Goal: Task Accomplishment & Management: Complete application form

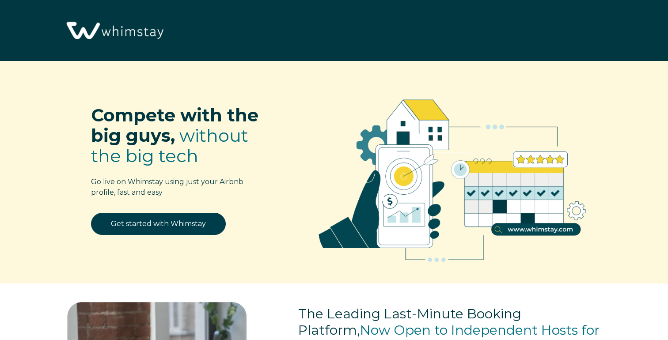
select select "US"
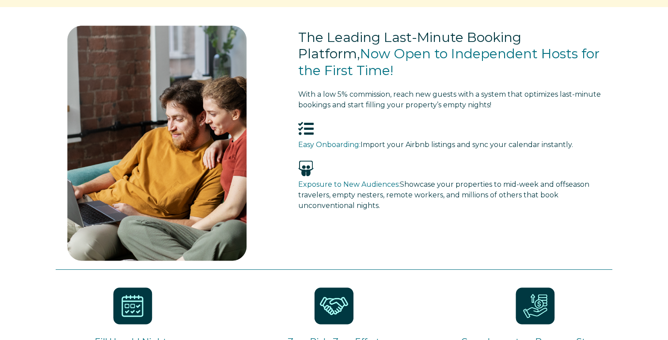
scroll to position [282, 0]
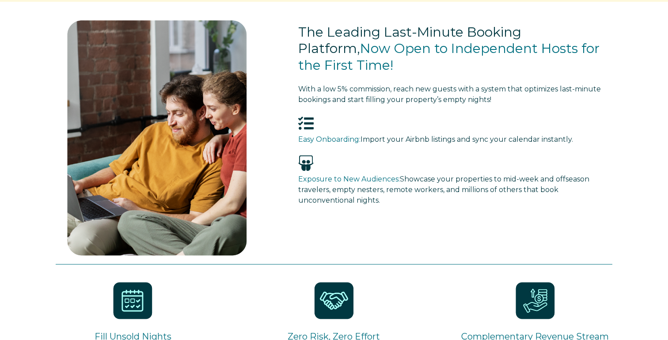
click at [345, 194] on h3 "Exposure to New Audiences: Showcase your properties to mid-week and offseason t…" at bounding box center [447, 190] width 299 height 32
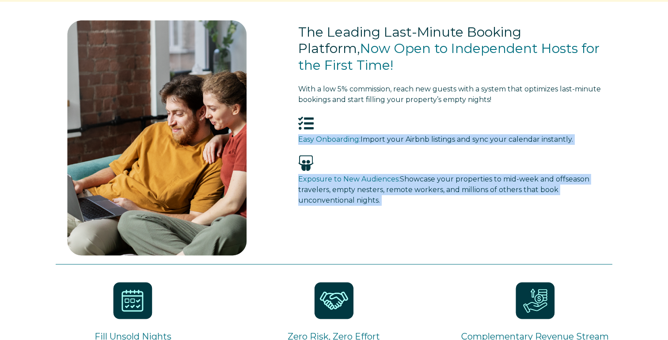
drag, startPoint x: 345, startPoint y: 194, endPoint x: 350, endPoint y: 141, distance: 53.7
click at [350, 140] on div "The Leading Last-Minute Booking Platform, Now Open to Independent Hosts for the…" at bounding box center [457, 116] width 335 height 202
click at [350, 141] on span "Easy Onboarding:" at bounding box center [329, 139] width 62 height 8
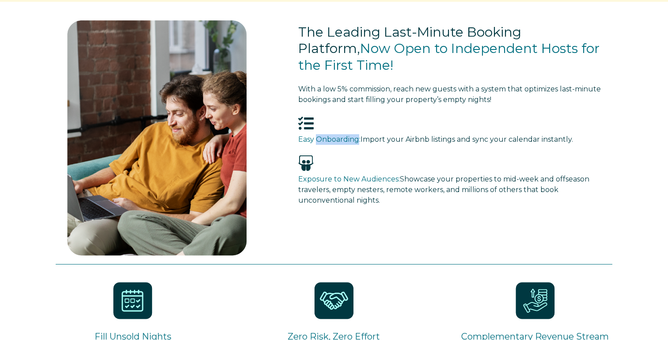
click at [350, 141] on span "Easy Onboarding:" at bounding box center [329, 139] width 62 height 8
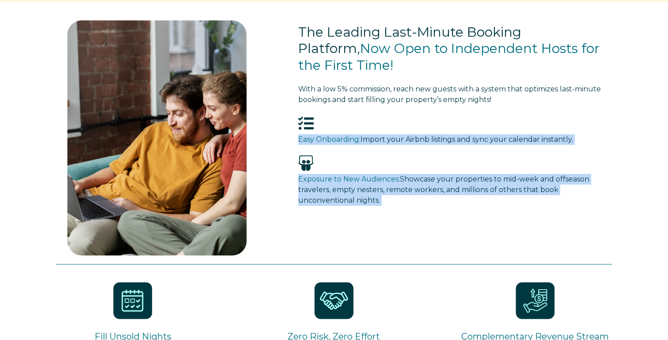
drag, startPoint x: 350, startPoint y: 141, endPoint x: 352, endPoint y: 215, distance: 73.9
click at [352, 216] on div "The Leading Last-Minute Booking Platform, Now Open to Independent Hosts for the…" at bounding box center [457, 116] width 335 height 202
click at [352, 215] on div "Exposure to New Audiences: Showcase your properties to mid-week and offseason t…" at bounding box center [456, 195] width 317 height 42
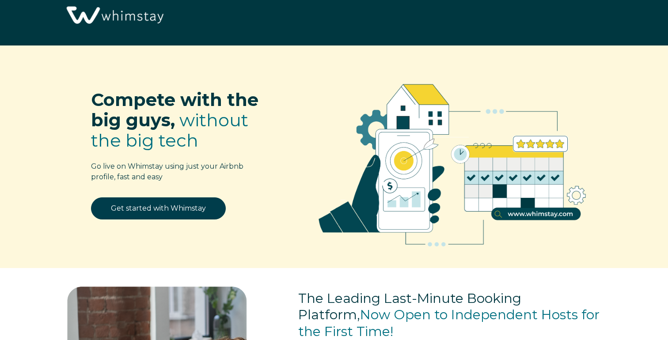
scroll to position [0, 0]
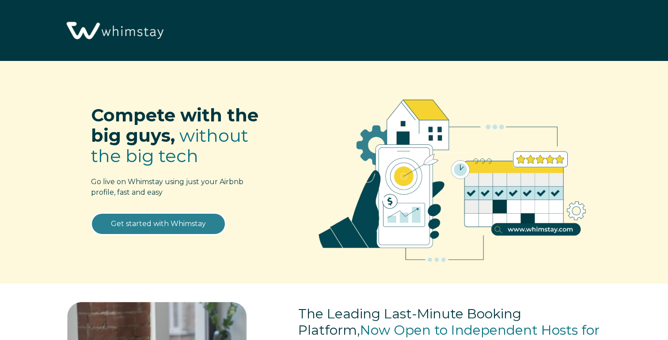
click at [156, 221] on link "Get started with Whimstay" at bounding box center [158, 224] width 135 height 22
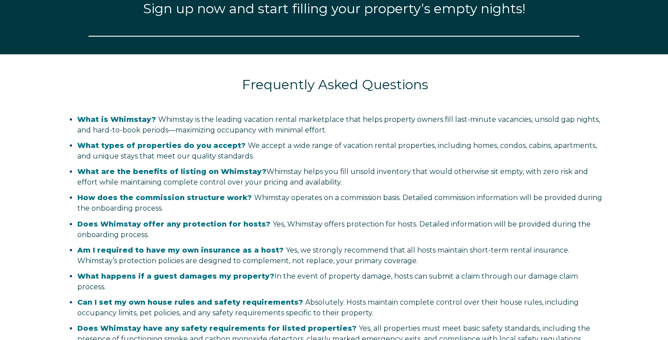
select select "US"
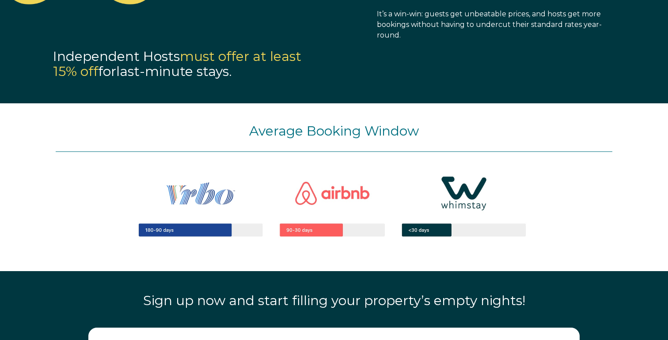
scroll to position [805, 0]
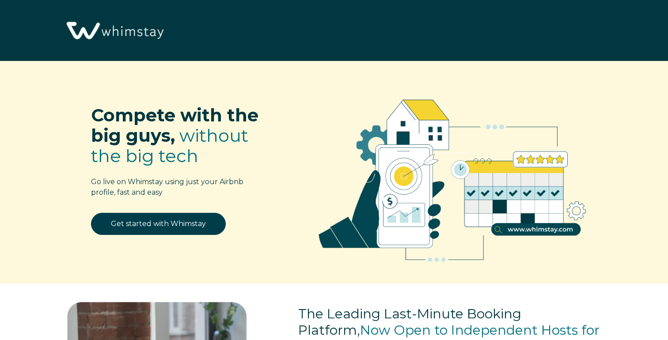
select select "US"
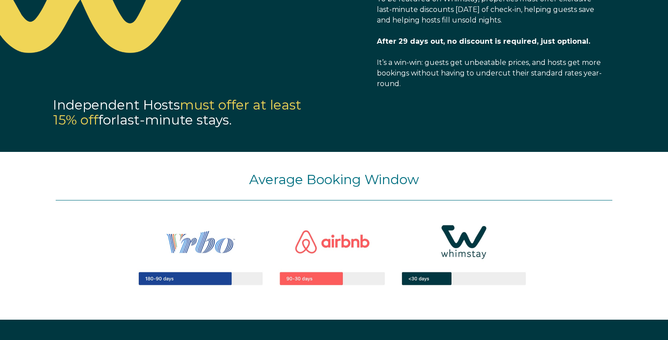
scroll to position [751, 0]
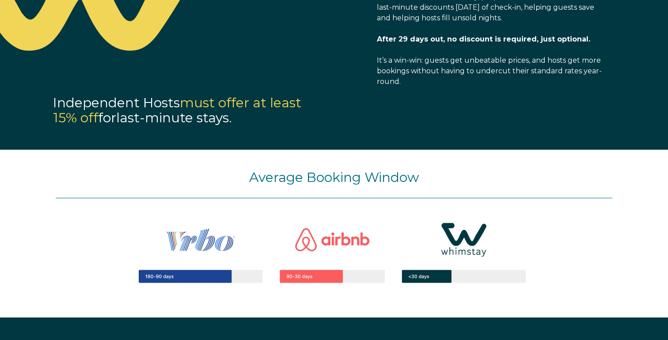
click at [220, 239] on img at bounding box center [334, 251] width 451 height 107
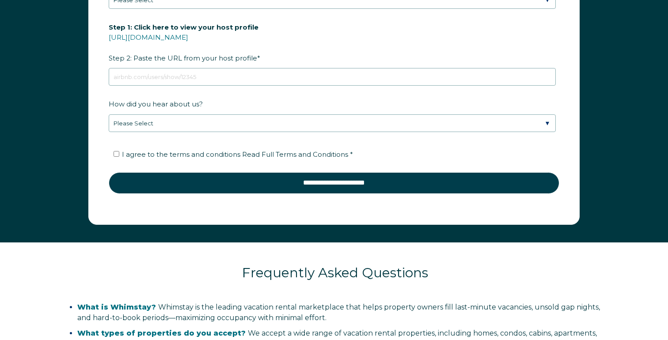
scroll to position [1316, 0]
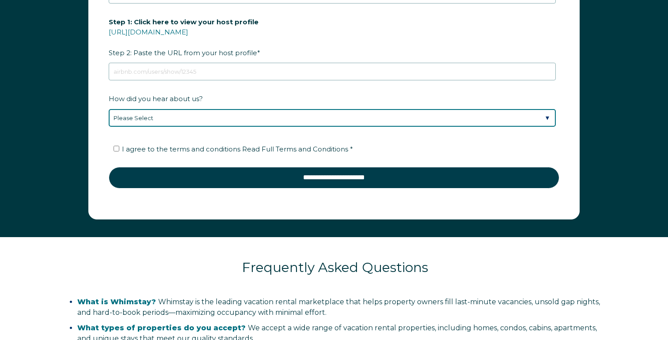
click at [290, 121] on select "Please Select Discovered Whimstay at an event or conference Found Whimstay thro…" at bounding box center [332, 118] width 447 height 18
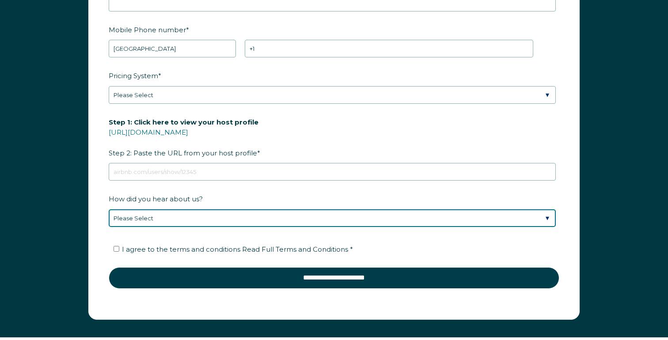
scroll to position [1212, 0]
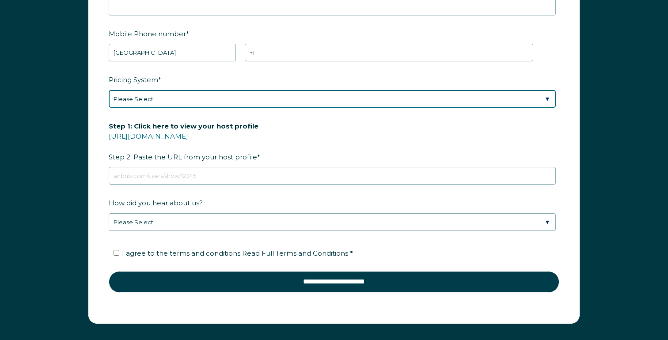
click at [260, 98] on select "Please Select Manual Airbnb Smart Pricing PriceLabs Wheelhouse Beyond Pricing 3…" at bounding box center [332, 99] width 447 height 18
click at [109, 90] on select "Please Select Manual Airbnb Smart Pricing PriceLabs Wheelhouse Beyond Pricing 3…" at bounding box center [332, 99] width 447 height 18
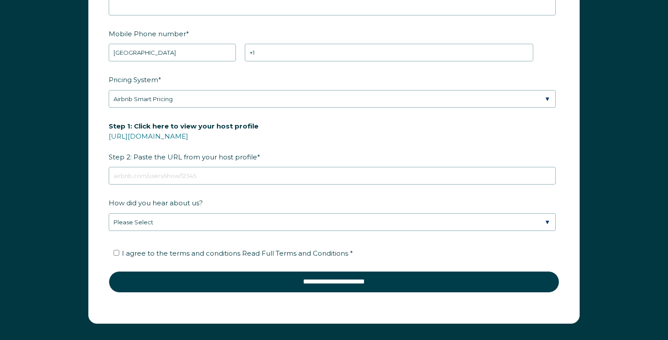
click at [229, 114] on fieldset "Pricing System * Please Select Manual Airbnb Smart Pricing PriceLabs Wheelhouse…" at bounding box center [334, 95] width 451 height 46
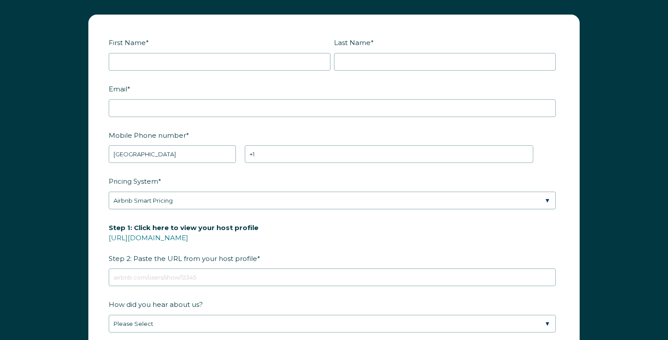
scroll to position [1117, 0]
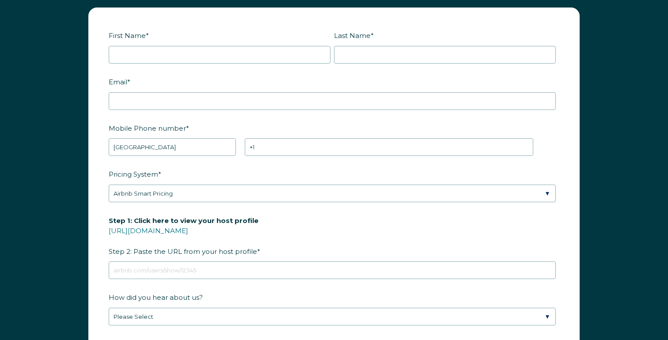
click at [221, 183] on div "Pricing System * Please Select Manual Airbnb Smart Pricing PriceLabs Wheelhouse…" at bounding box center [334, 185] width 451 height 36
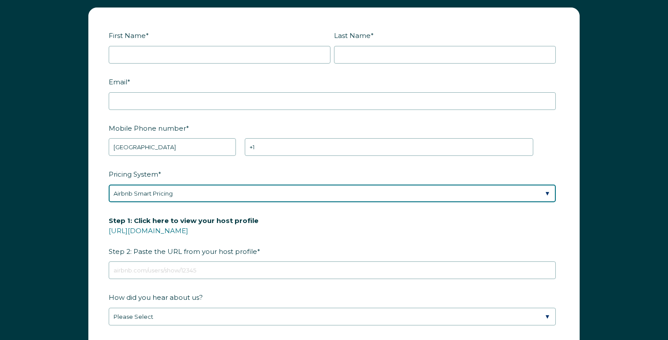
click at [221, 190] on select "Please Select Manual Airbnb Smart Pricing PriceLabs Wheelhouse Beyond Pricing 3…" at bounding box center [332, 194] width 447 height 18
select select "PriceLabs"
click at [109, 185] on select "Please Select Manual Airbnb Smart Pricing PriceLabs Wheelhouse Beyond Pricing 3…" at bounding box center [332, 194] width 447 height 18
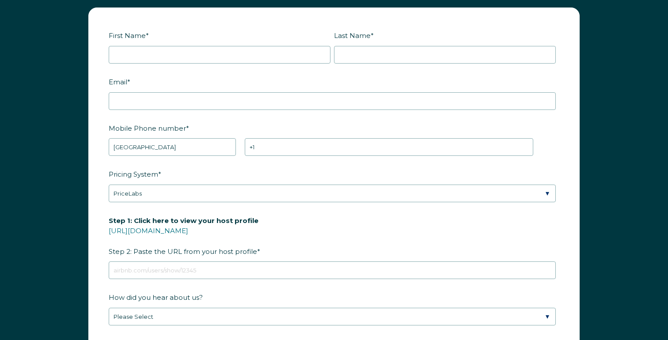
click at [166, 175] on label "Pricing System *" at bounding box center [334, 174] width 451 height 15
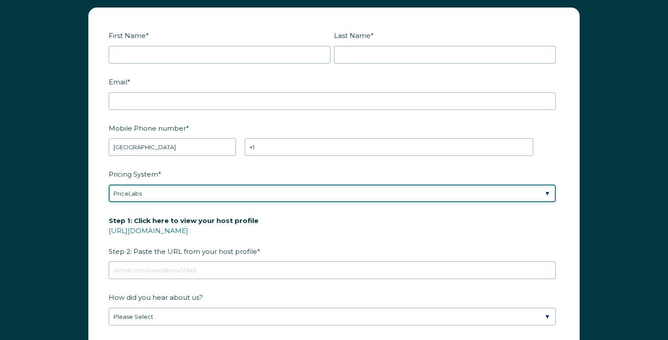
click at [166, 185] on select "Please Select Manual Airbnb Smart Pricing PriceLabs Wheelhouse Beyond Pricing 3…" at bounding box center [332, 194] width 447 height 18
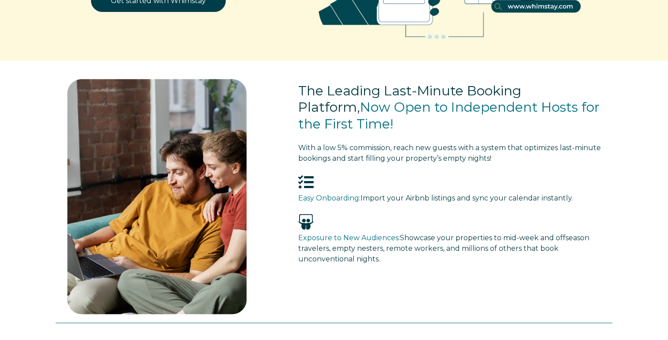
scroll to position [0, 0]
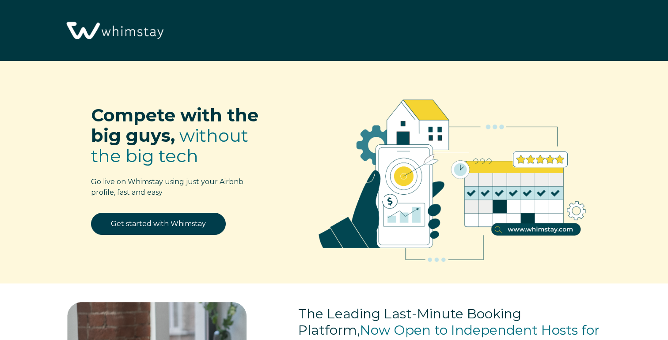
click at [128, 33] on img at bounding box center [114, 30] width 105 height 53
